Goal: Subscribe to service/newsletter

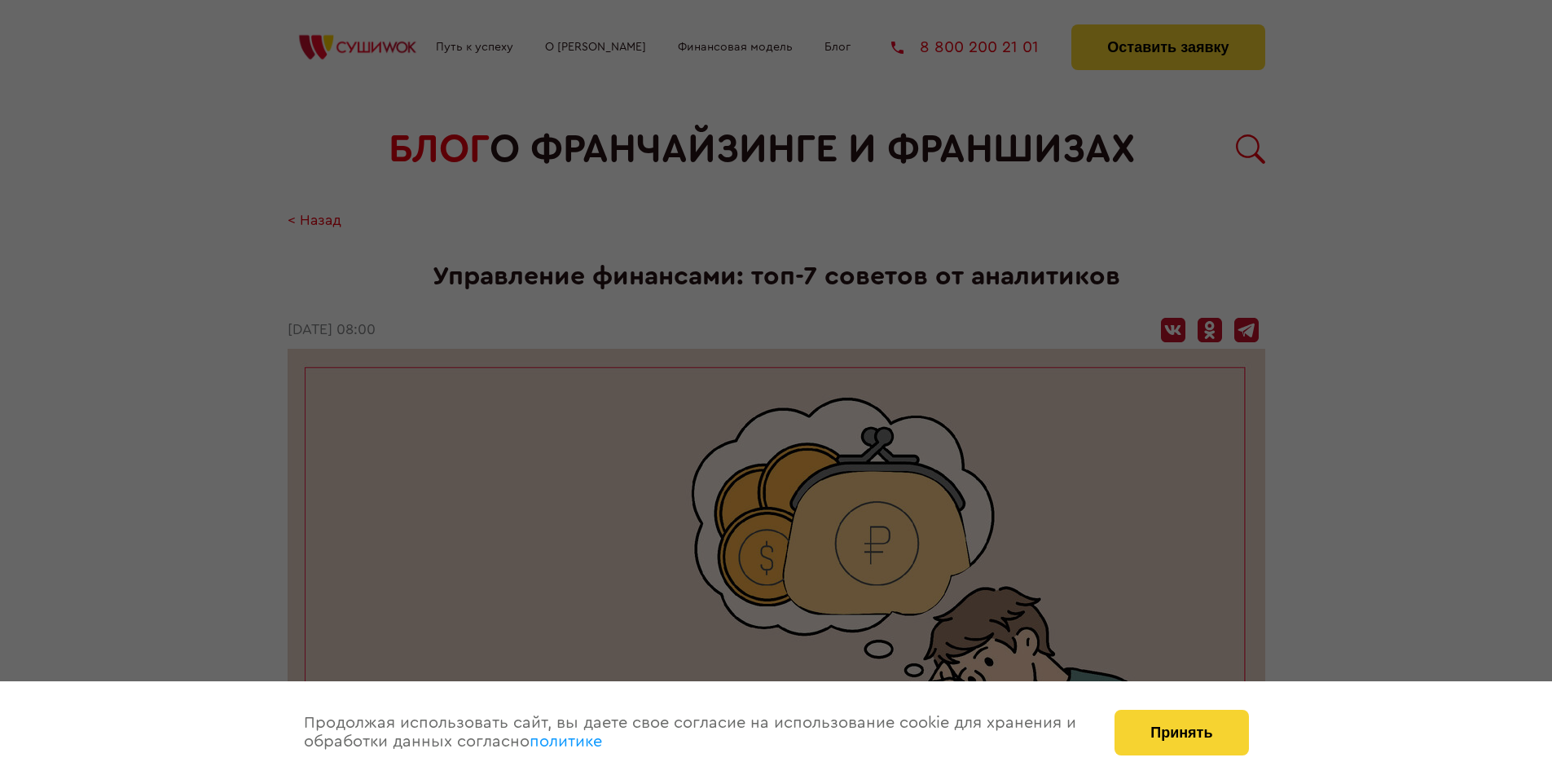
scroll to position [2276, 0]
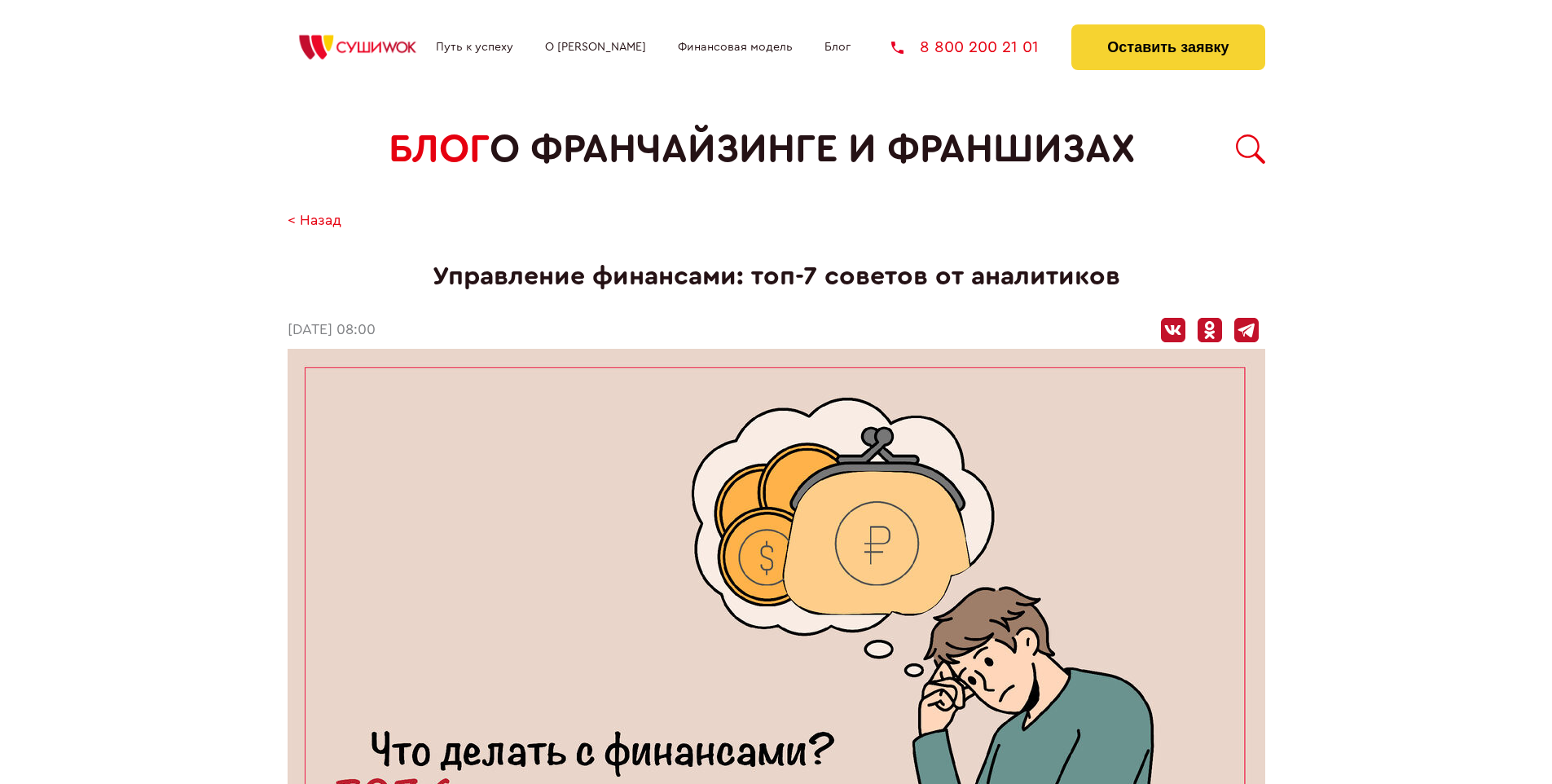
scroll to position [2276, 0]
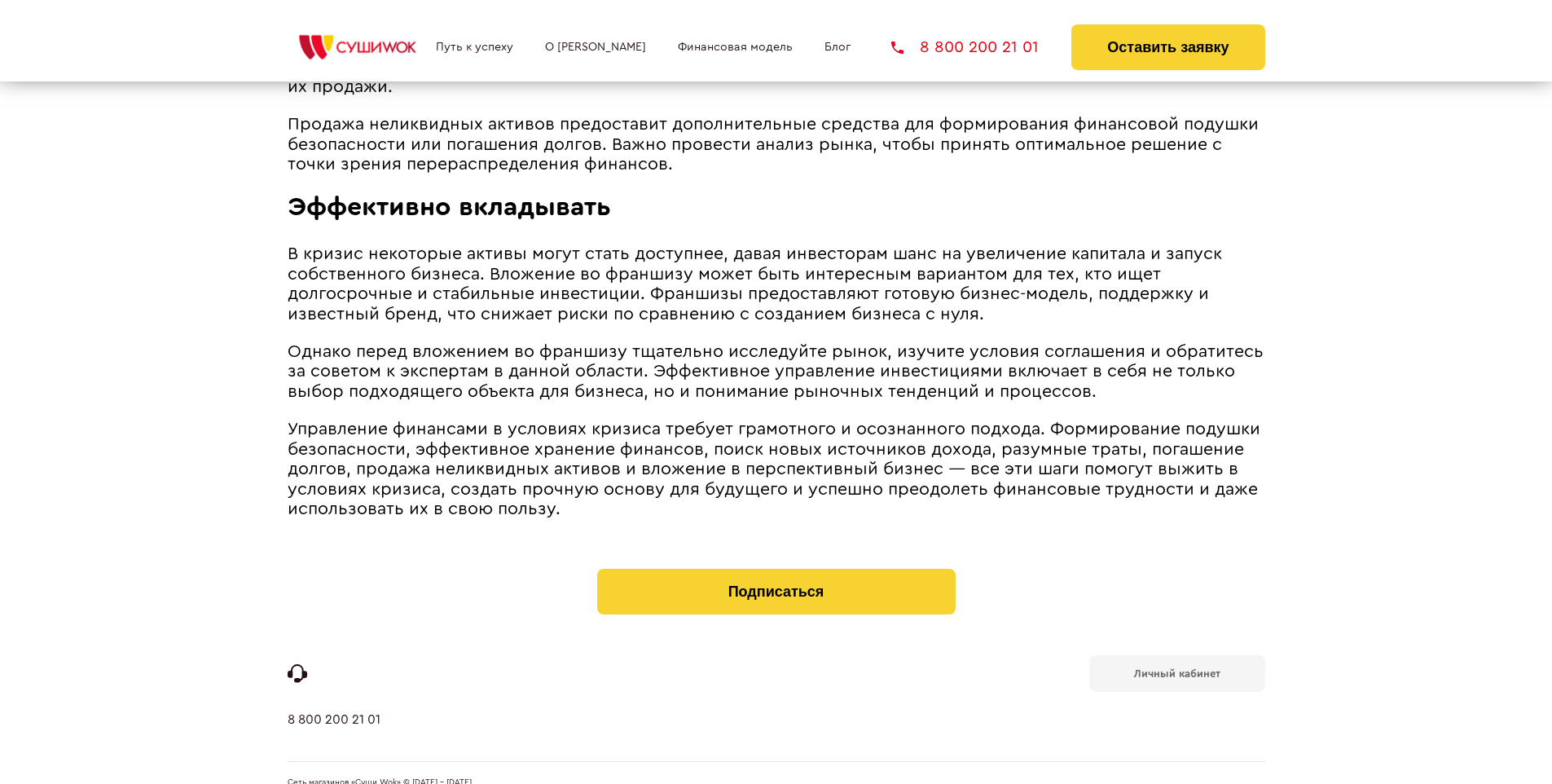
click at [1177, 668] on b "Личный кабинет" at bounding box center [1177, 672] width 86 height 10
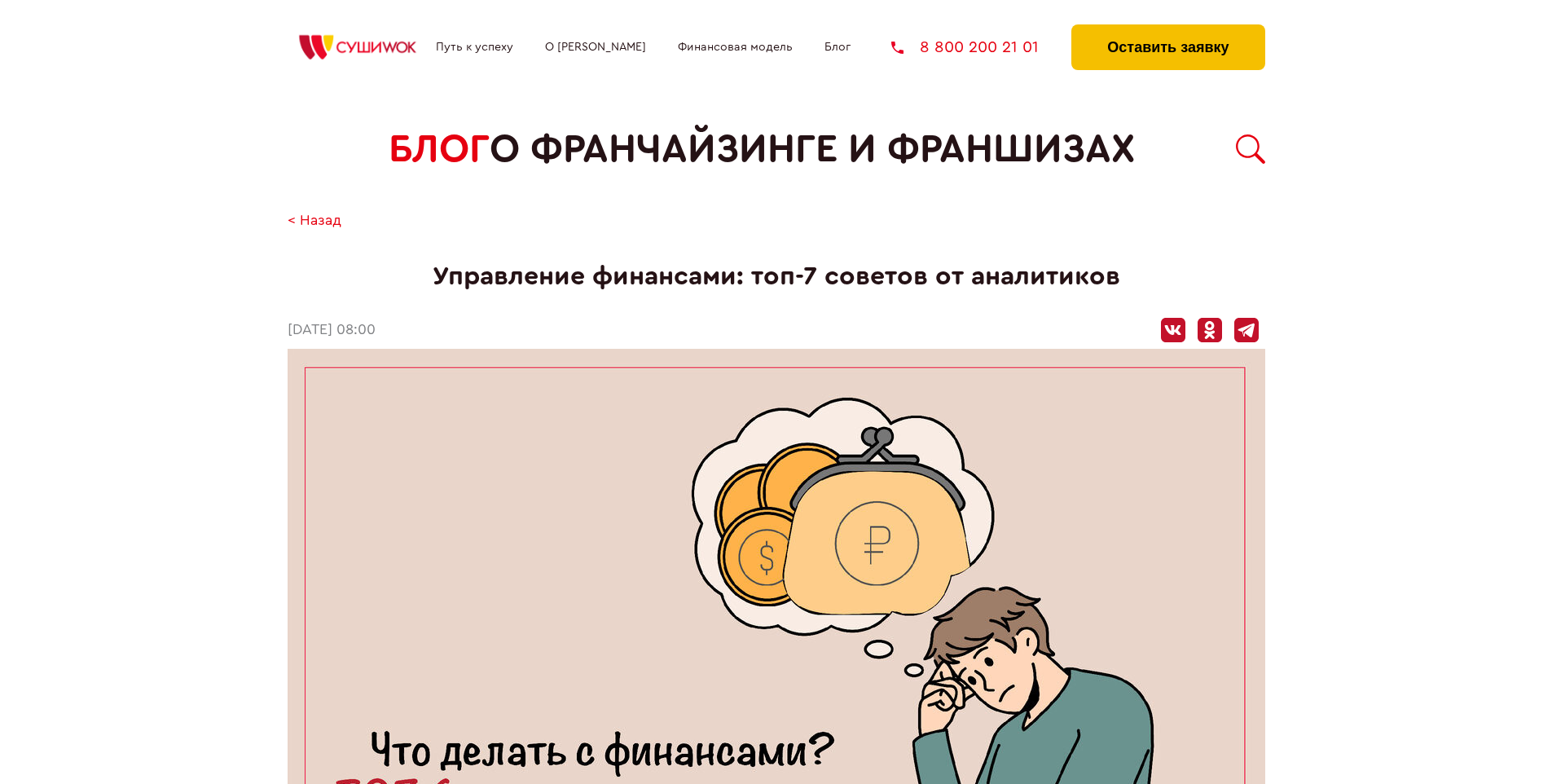
click at [1168, 29] on button "Оставить заявку" at bounding box center [1168, 46] width 193 height 45
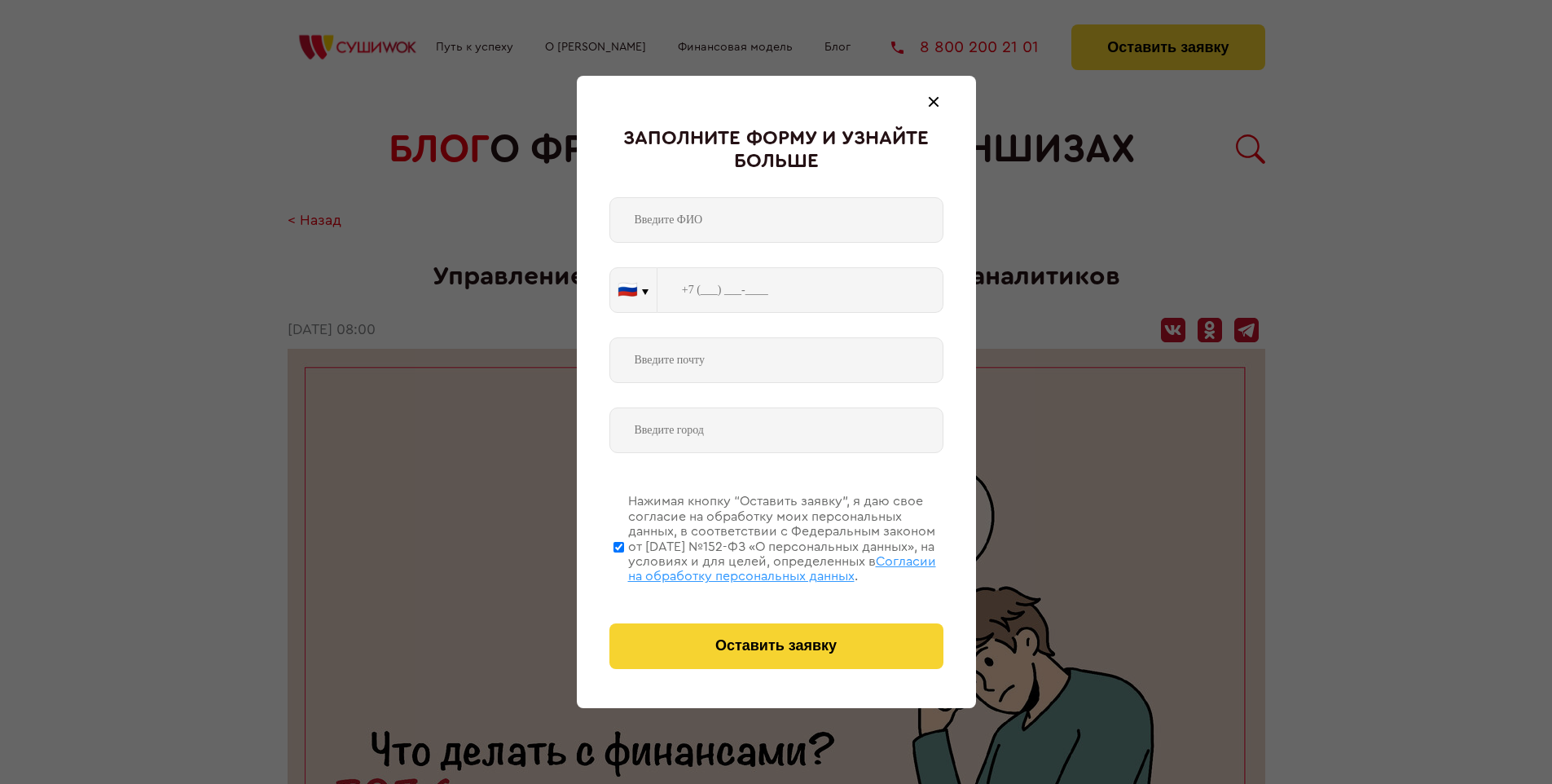
click at [756, 566] on span "Согласии на обработку персональных данных" at bounding box center [782, 569] width 308 height 28
click at [624, 566] on input "Нажимая кнопку “Оставить заявку”, я даю свое согласие на обработку моих персона…" at bounding box center [618, 546] width 10 height 130
checkbox input "false"
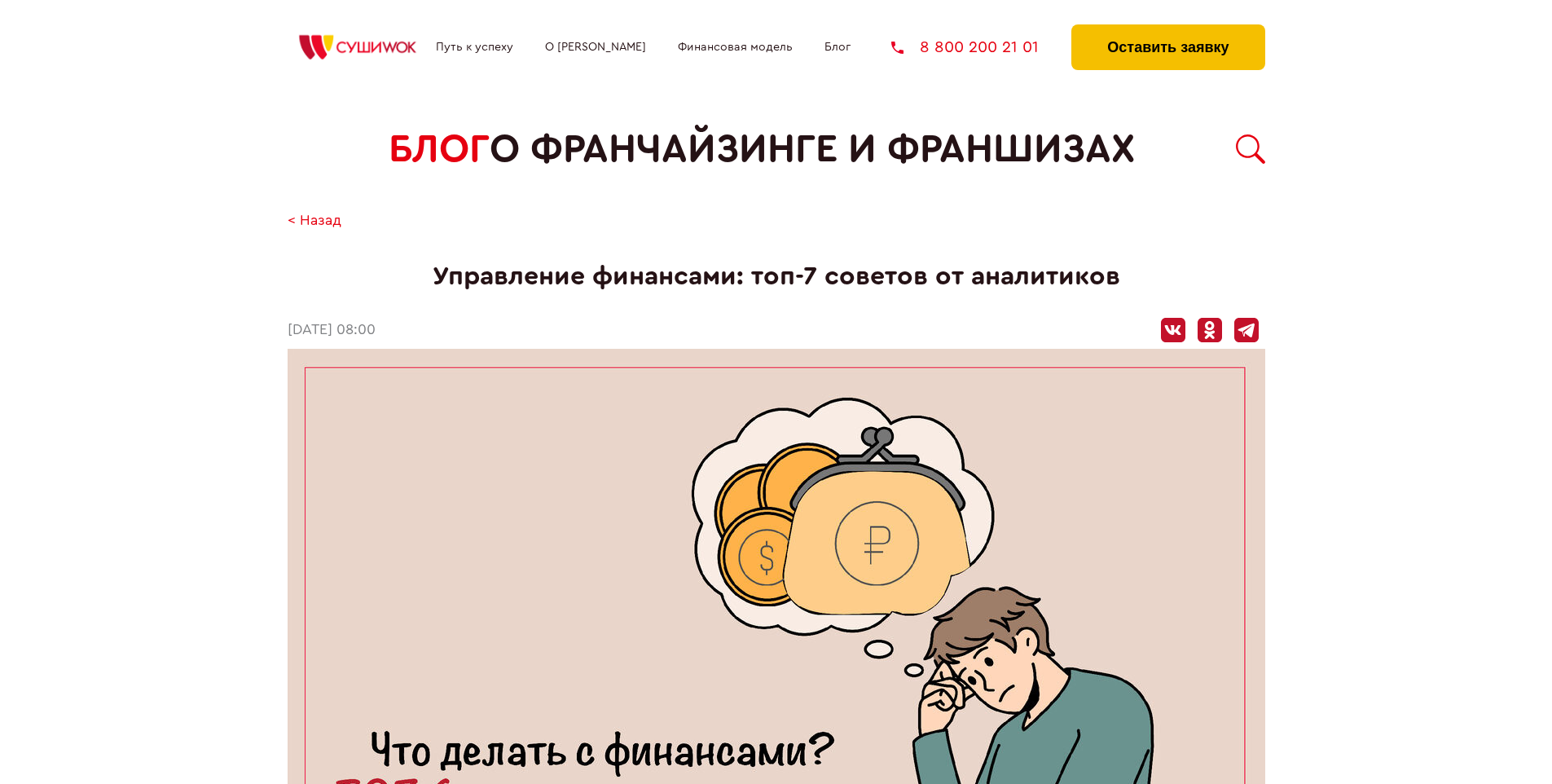
click at [1168, 29] on button "Оставить заявку" at bounding box center [1168, 46] width 193 height 45
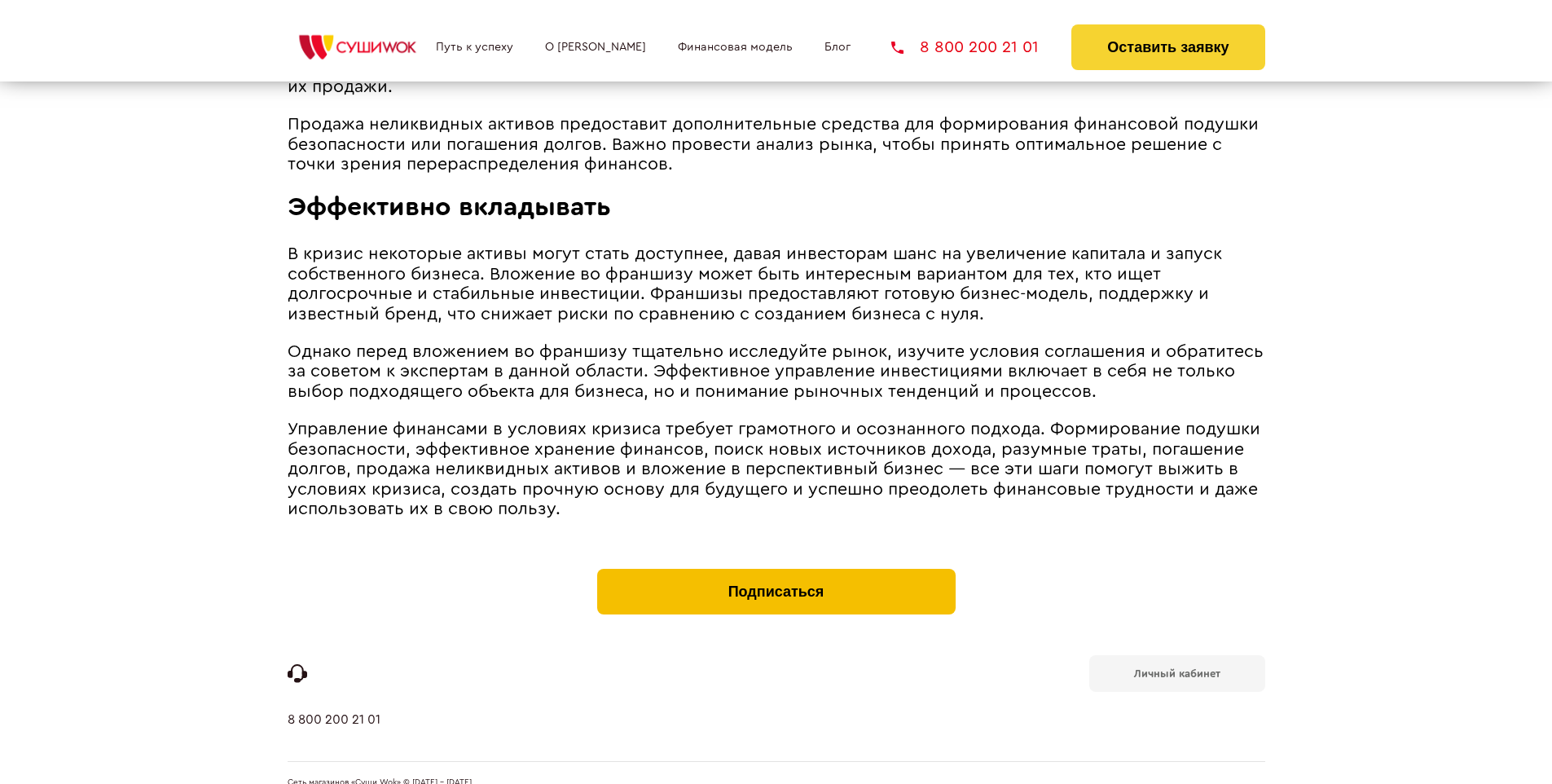
click at [776, 569] on button "Подписаться" at bounding box center [777, 591] width 358 height 45
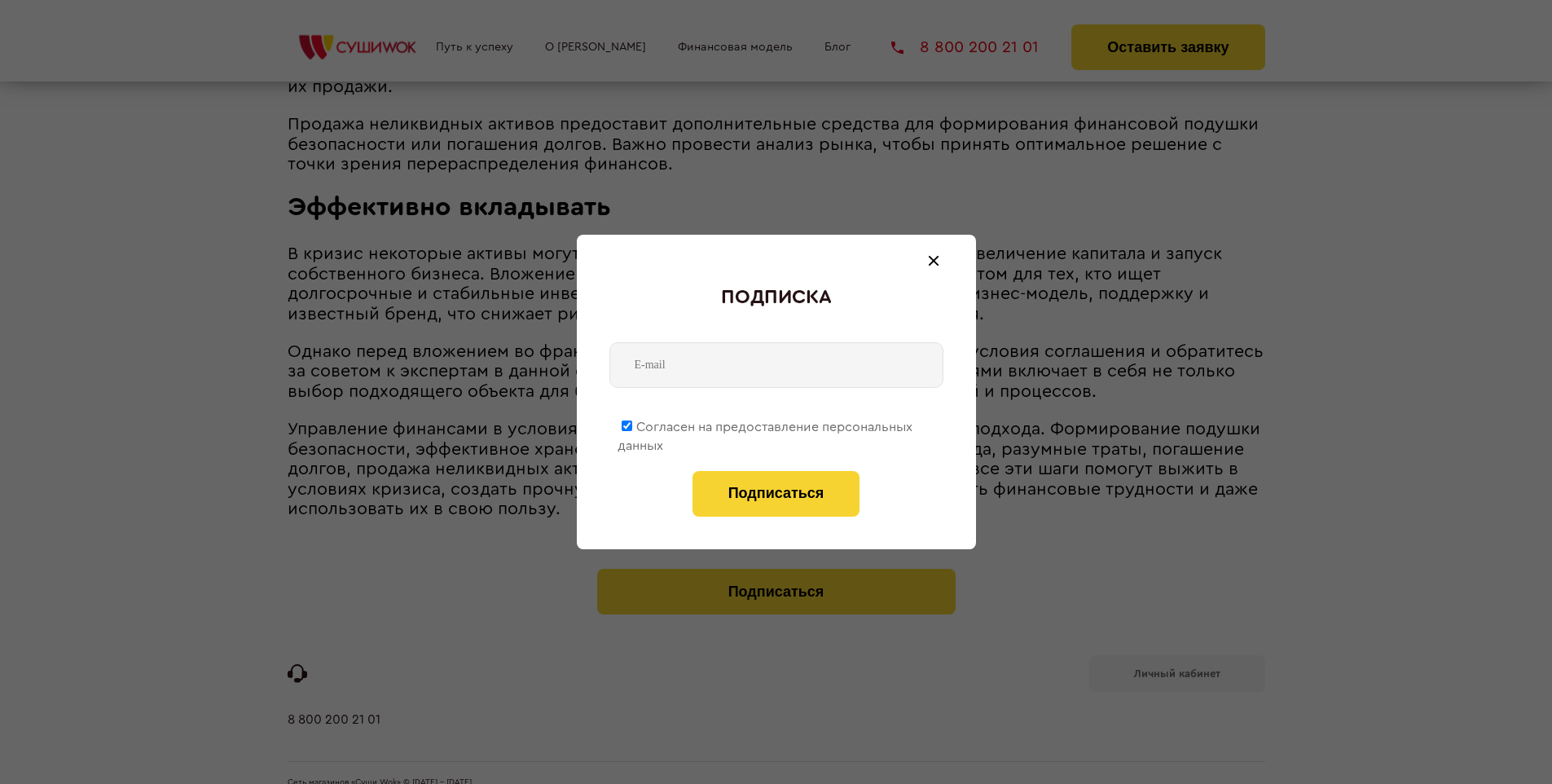
click at [766, 424] on span "Согласен на предоставление персональных данных" at bounding box center [765, 436] width 295 height 31
click at [632, 424] on input "Согласен на предоставление персональных данных" at bounding box center [626, 425] width 10 height 10
checkbox input "false"
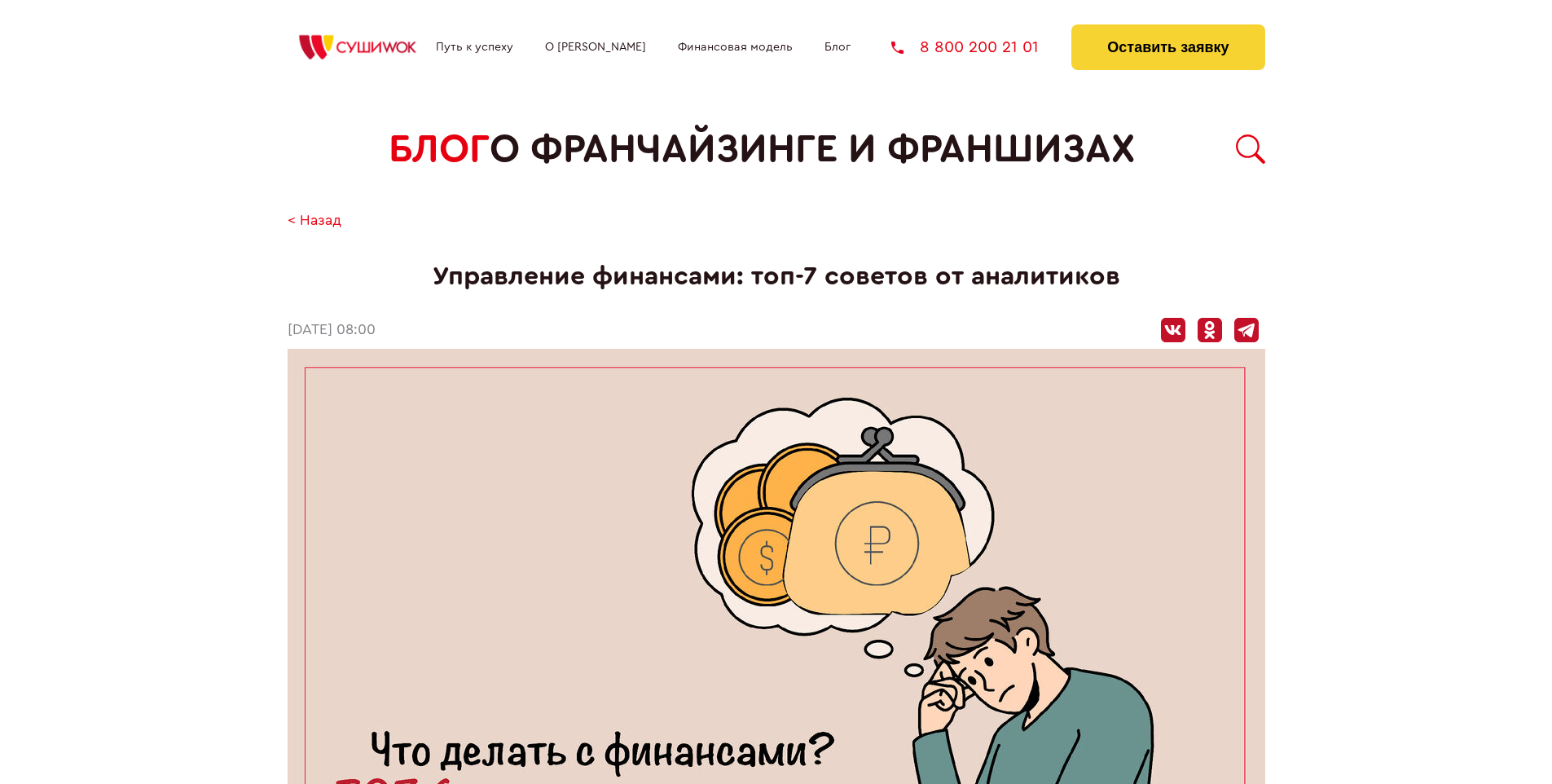
scroll to position [2276, 0]
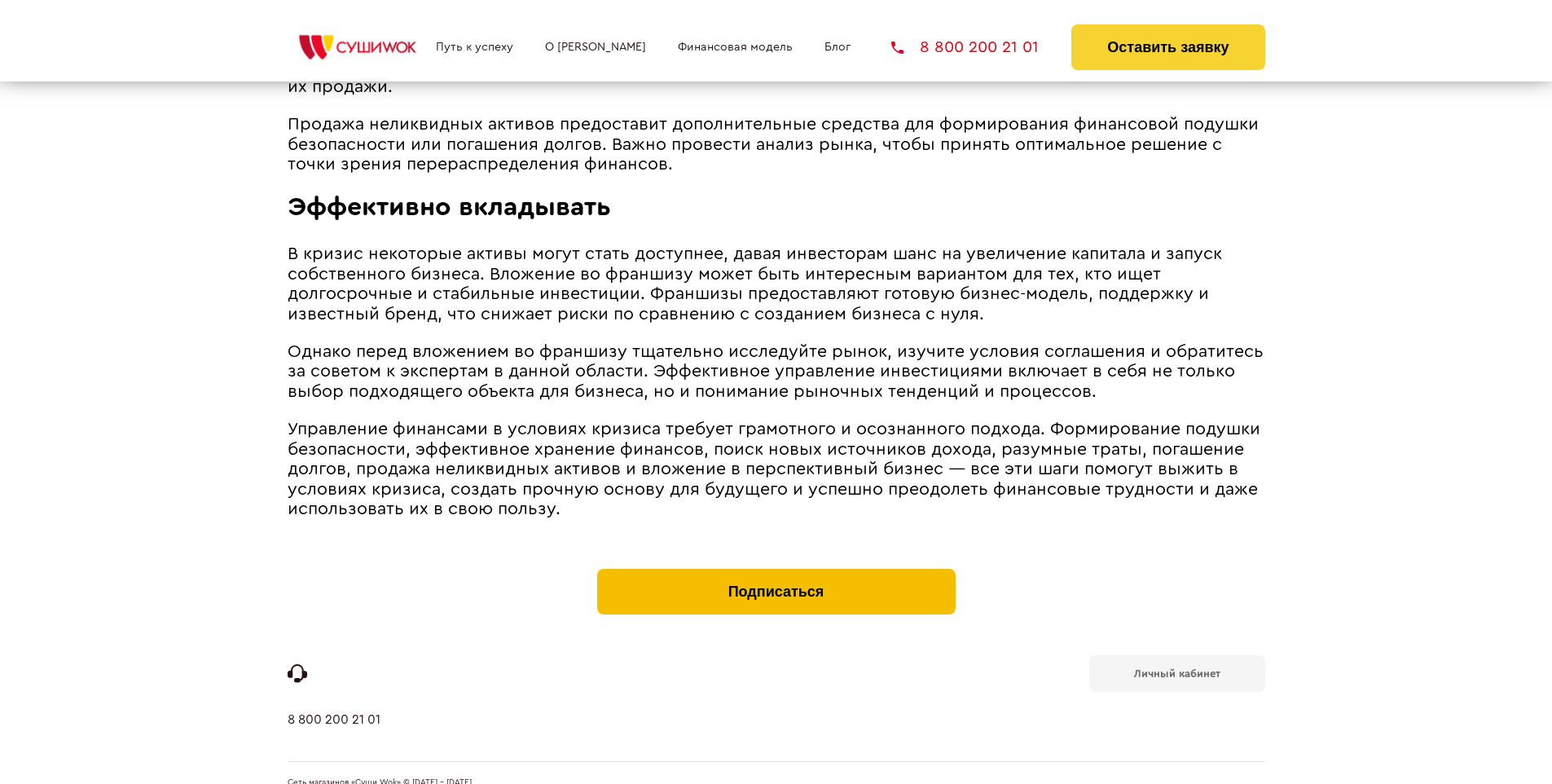
click at [776, 569] on button "Подписаться" at bounding box center [777, 591] width 358 height 45
